Goal: Transaction & Acquisition: Purchase product/service

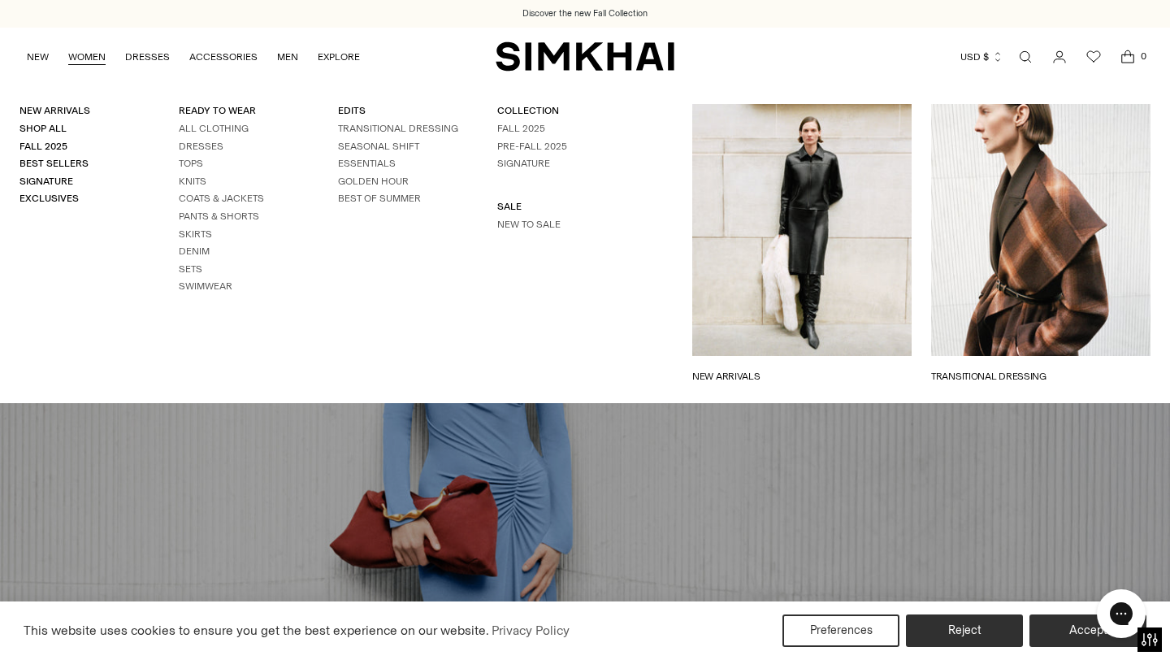
click at [100, 60] on link "WOMEN" at bounding box center [86, 57] width 37 height 36
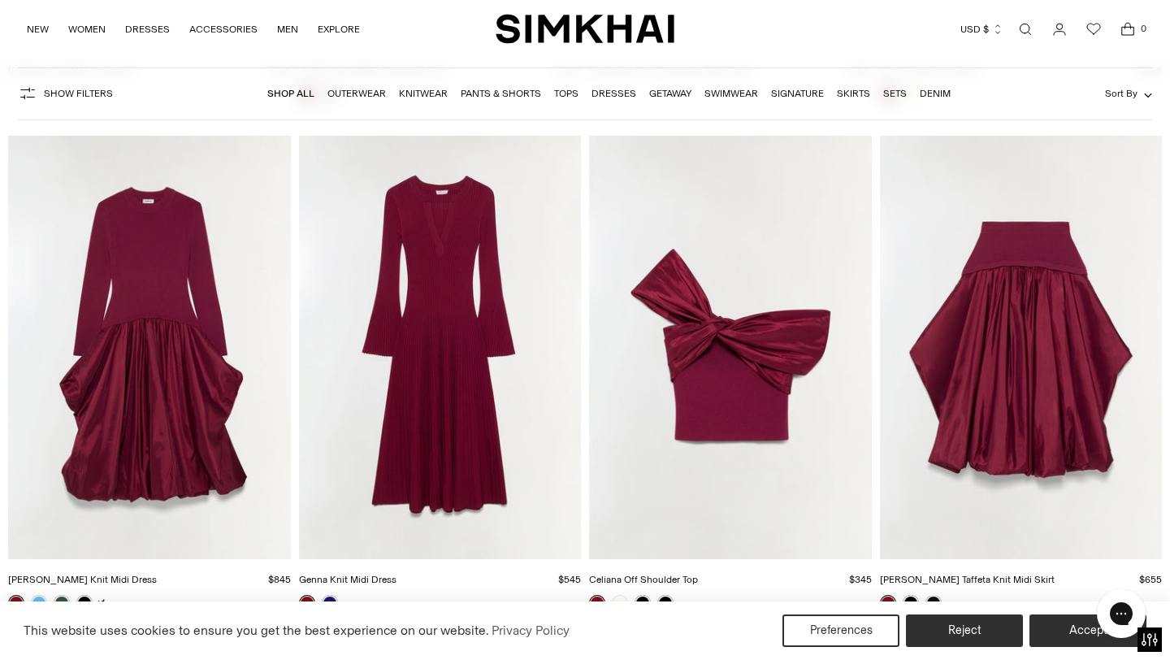
scroll to position [4322, 0]
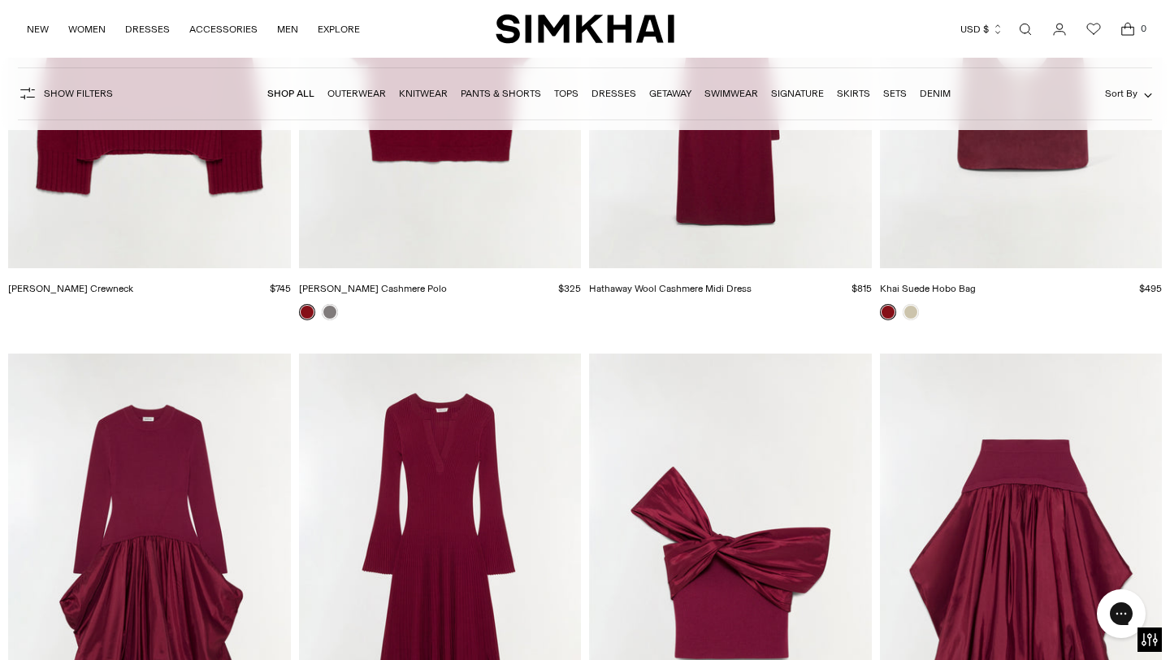
scroll to position [3997, 0]
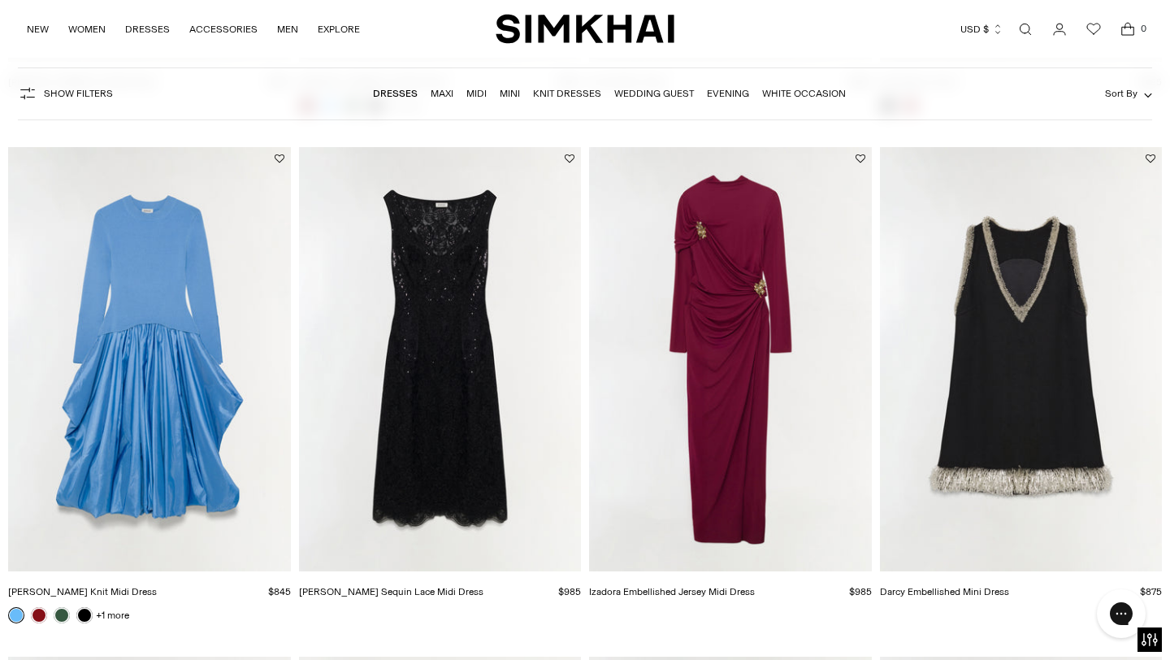
click at [0, 0] on img "Izadora Embellished Jersey Midi Dress" at bounding box center [0, 0] width 0 height 0
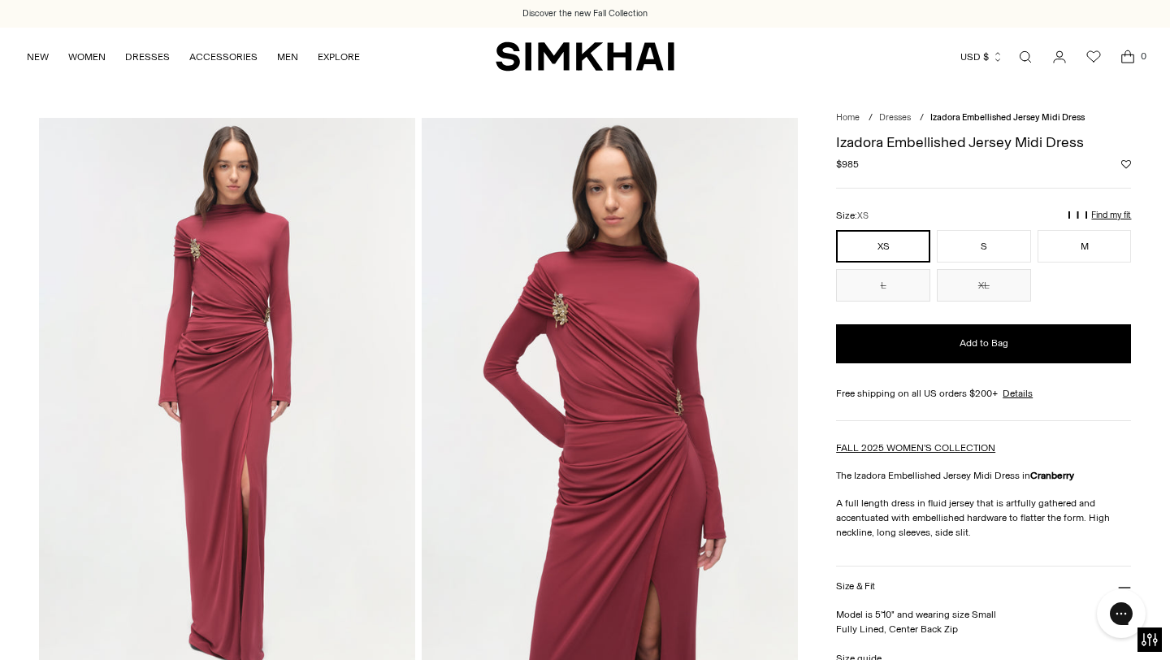
click at [199, 256] on img at bounding box center [227, 400] width 376 height 565
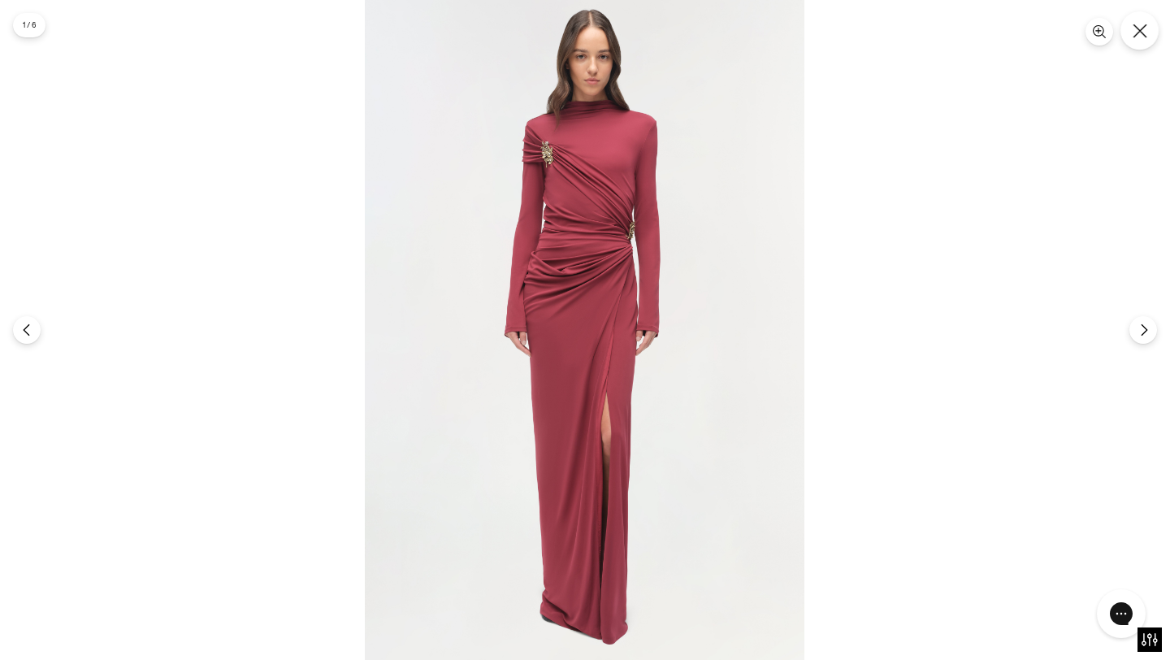
click at [1131, 38] on button "Close" at bounding box center [1139, 30] width 38 height 38
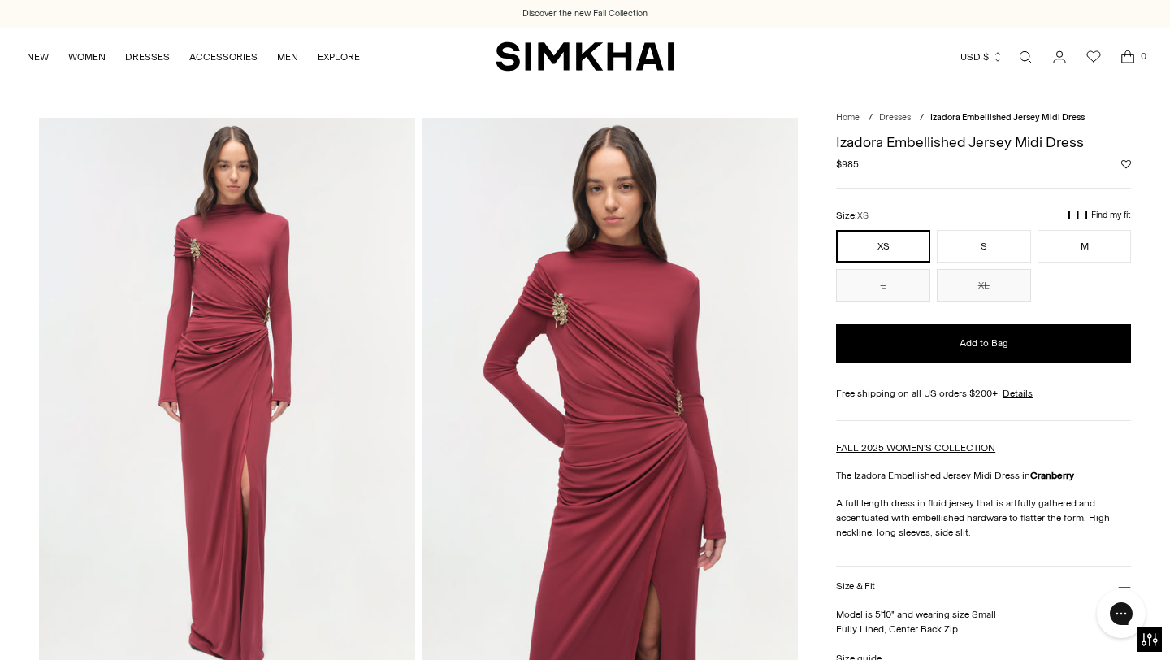
click at [629, 366] on img at bounding box center [610, 400] width 376 height 565
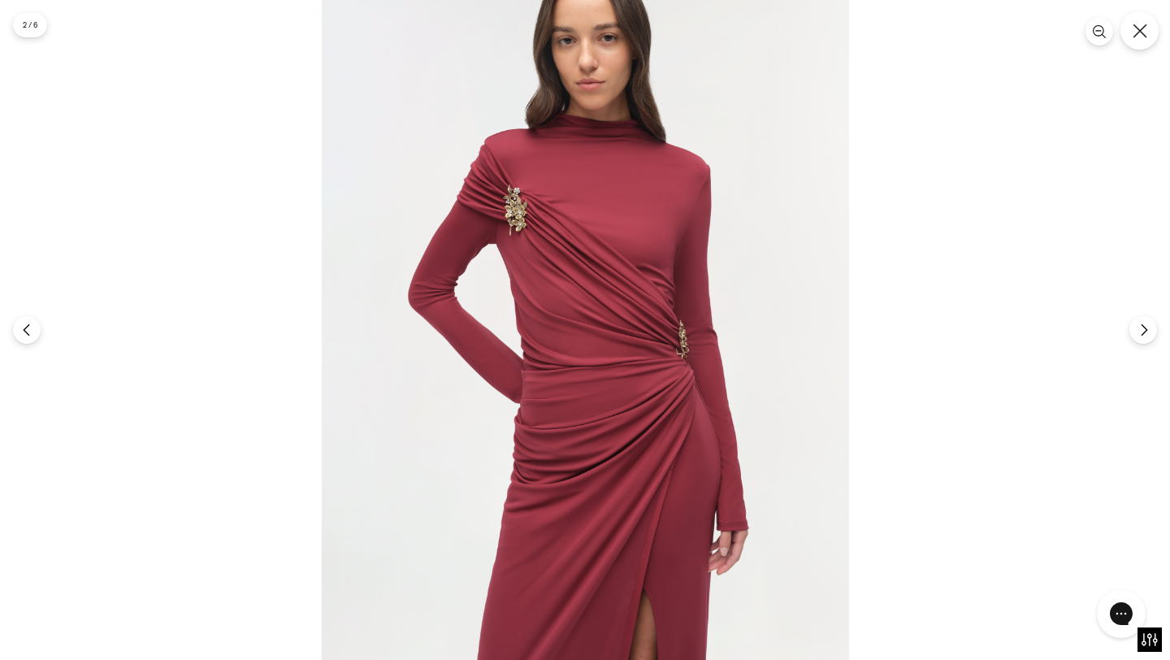
click at [1141, 44] on button "Close" at bounding box center [1139, 30] width 38 height 38
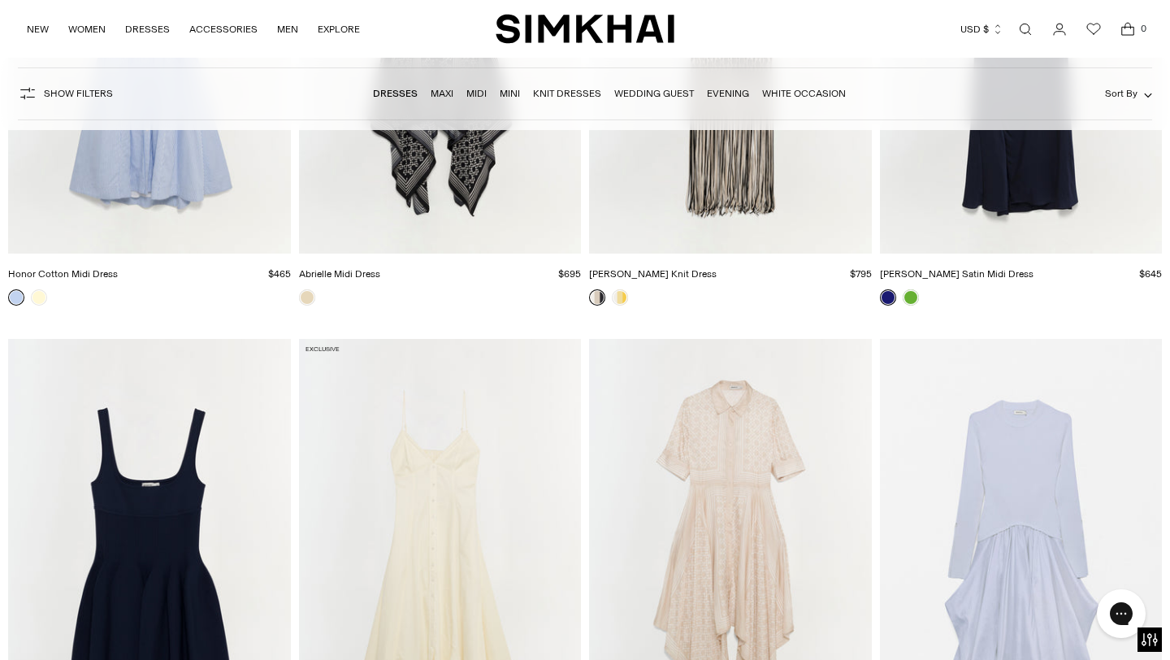
scroll to position [23202, 0]
